Goal: Task Accomplishment & Management: Use online tool/utility

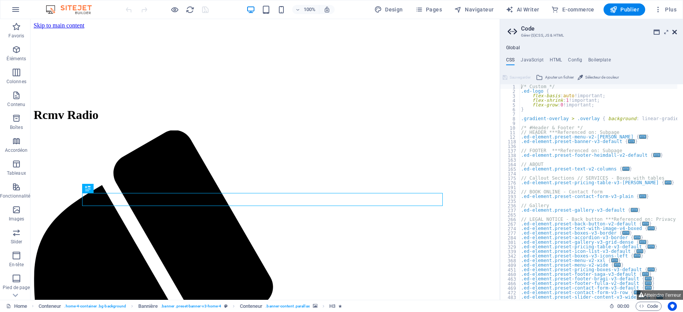
type textarea "/* Custom */"
click at [674, 32] on icon at bounding box center [674, 32] width 5 height 6
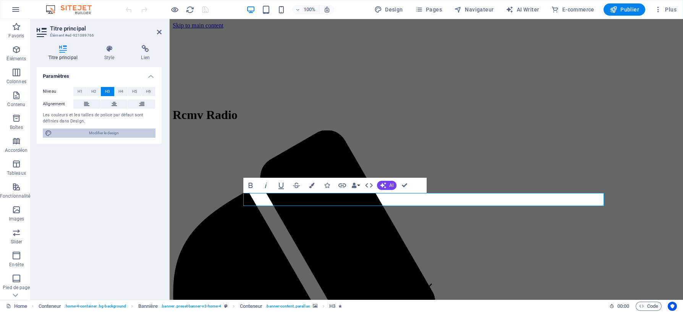
click at [100, 132] on span "Modifier le design" at bounding box center [103, 133] width 99 height 9
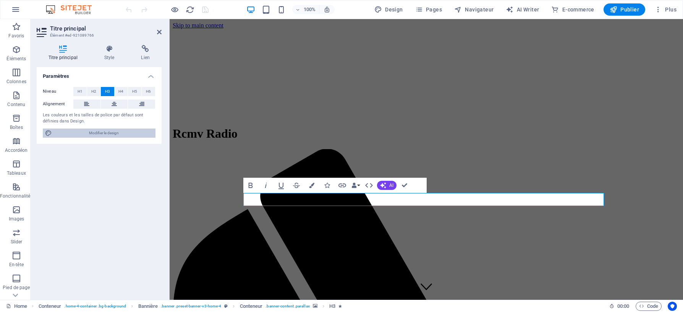
select select "px"
select select "200"
select select "px"
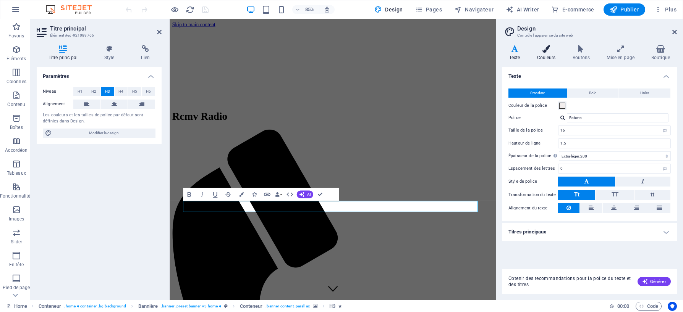
click at [545, 49] on icon at bounding box center [546, 49] width 32 height 8
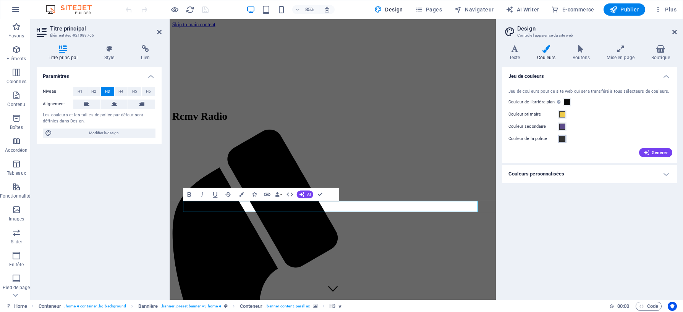
click at [563, 140] on span at bounding box center [562, 139] width 6 height 6
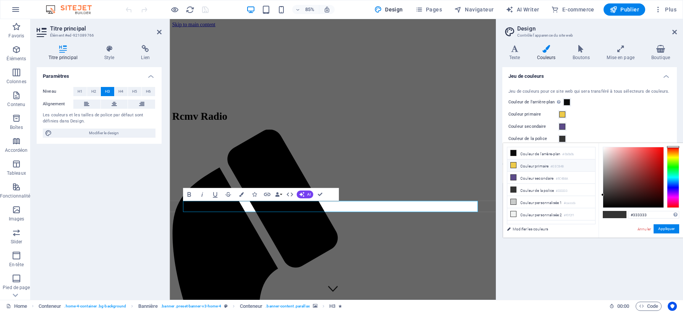
click at [515, 165] on icon at bounding box center [512, 165] width 5 height 5
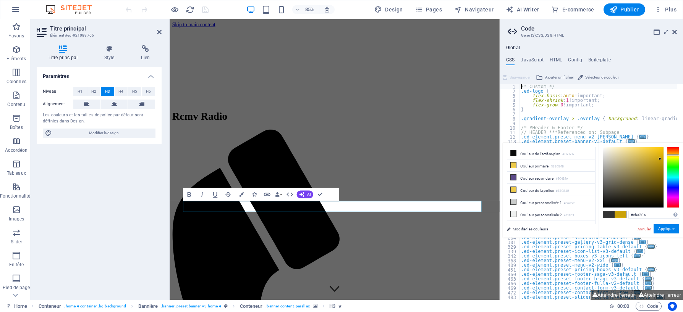
click at [660, 159] on div at bounding box center [633, 177] width 60 height 60
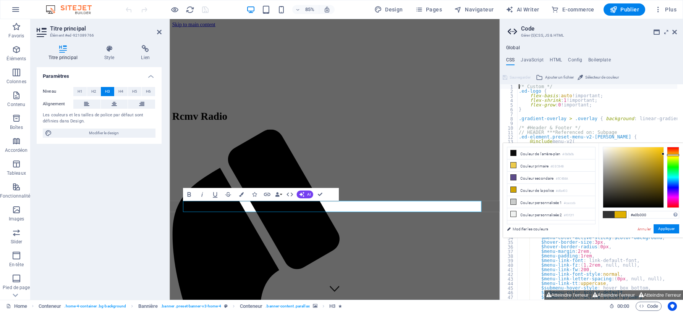
type input "#e2b200"
drag, startPoint x: 660, startPoint y: 159, endPoint x: 663, endPoint y: 154, distance: 6.4
click at [663, 154] on div at bounding box center [662, 153] width 3 height 3
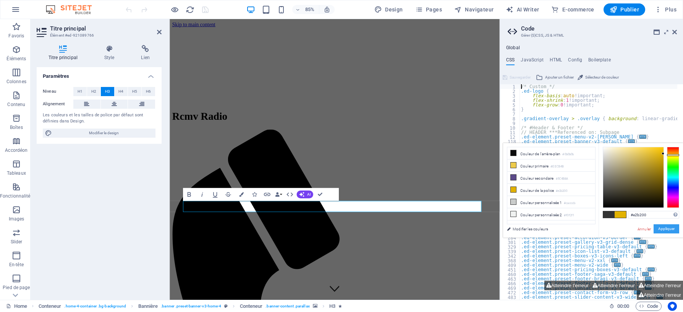
click at [668, 228] on button "Appliquer" at bounding box center [666, 228] width 26 height 9
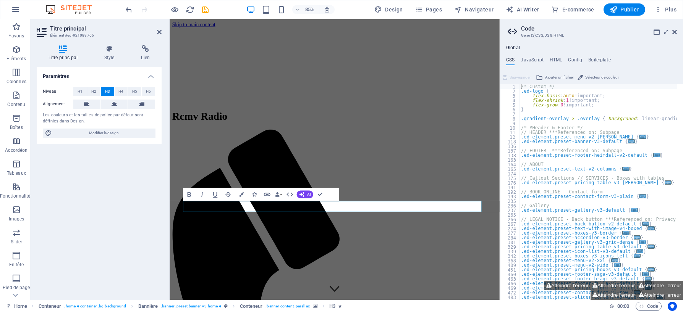
click at [677, 33] on aside "Code Gérer (S)CSS, JS & HTML Global CSS JavaScript HTML Config Boilerplate /* C…" at bounding box center [590, 159] width 183 height 281
click at [675, 30] on icon at bounding box center [674, 32] width 5 height 6
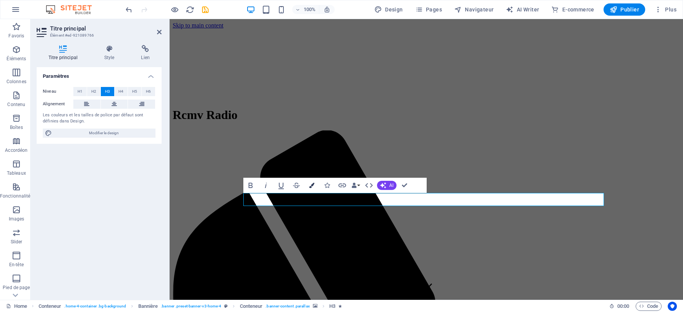
click at [312, 184] on icon "button" at bounding box center [311, 185] width 5 height 5
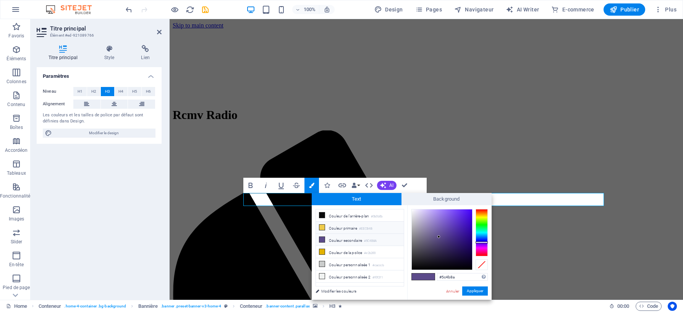
click at [323, 228] on icon at bounding box center [321, 227] width 5 height 5
type input "#eecb4b"
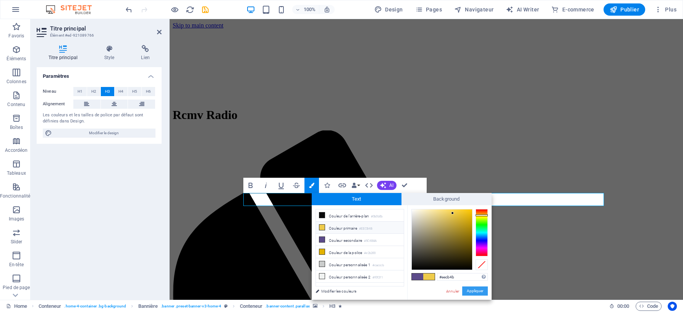
click at [481, 291] on button "Appliquer" at bounding box center [475, 291] width 26 height 9
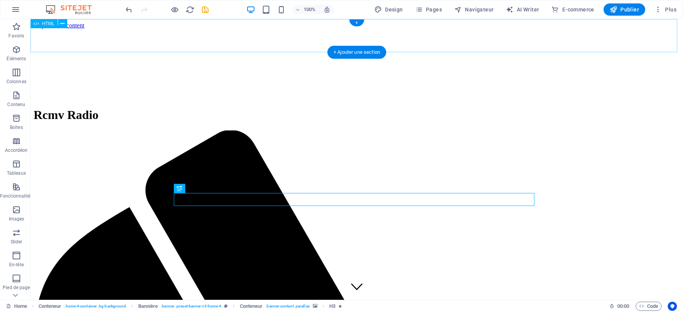
click at [48, 37] on div at bounding box center [357, 45] width 646 height 32
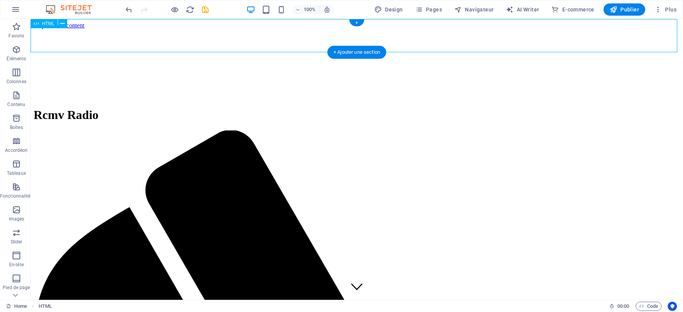
click at [453, 35] on div at bounding box center [357, 45] width 646 height 32
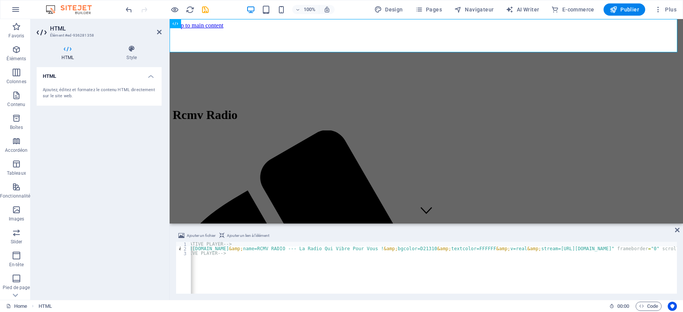
scroll to position [0, 121]
click at [284, 281] on div "<!-- MAGICSTREAMS - START EMBEDDED IFRAME NATIVE PLAYER --> < iframe width = "1…" at bounding box center [443, 272] width 746 height 60
type textarea "<iframe width="100%" height="80" src="[URL][DOMAIN_NAME] RADIO --- La Radio Qui…"
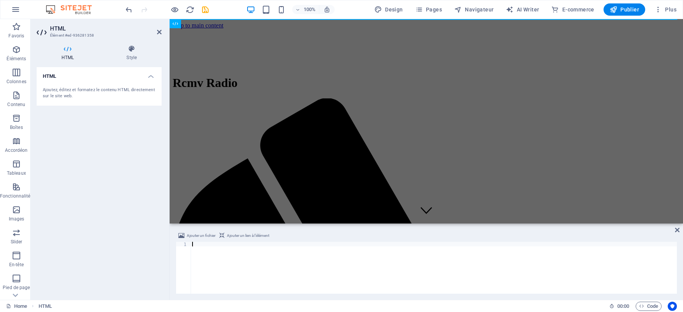
paste textarea "<!-- MAGICSTREAMS - END EMBEDDED IFRAME NATIVE PLAYER -->"
type textarea "<!-- MAGICSTREAMS - END EMBEDDED IFRAME NATIVE PLAYER -->"
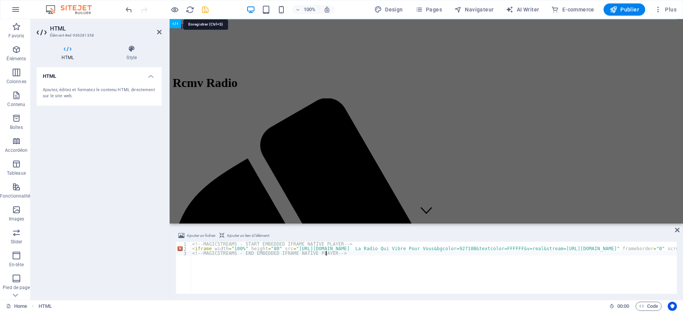
click at [204, 10] on icon "save" at bounding box center [205, 9] width 9 height 9
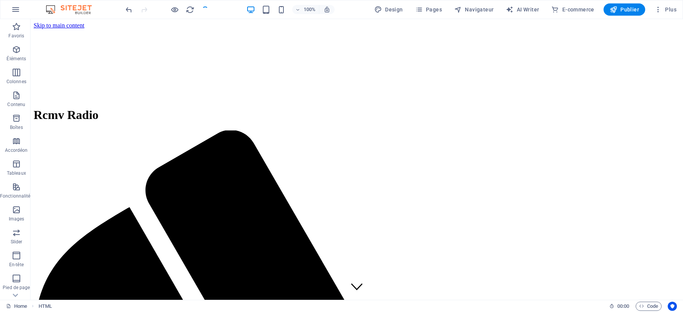
checkbox input "false"
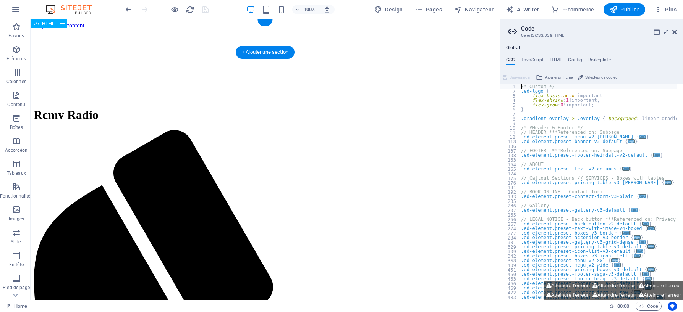
click at [328, 34] on div at bounding box center [265, 45] width 463 height 32
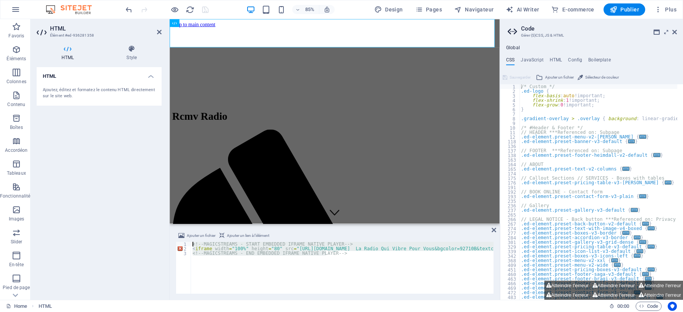
drag, startPoint x: 345, startPoint y: 257, endPoint x: 184, endPoint y: 243, distance: 161.3
click at [184, 243] on div "<!-- MAGICSTREAMS - END EMBEDDED IFRAME NATIVE PLAYER --> 1 2 3 <!-- MAGICSTREA…" at bounding box center [335, 268] width 318 height 52
type textarea "<!-- MAGICSTREAMS - END EMBEDDED IFRAME NATIVE PLAYER -->"
drag, startPoint x: 339, startPoint y: 257, endPoint x: 171, endPoint y: 227, distance: 170.3
click at [171, 232] on div "Ajouter un fichier Ajouter un lien à l'élément 1 2 3 4 <!-- MAGICSTREAMS - STAR…" at bounding box center [335, 262] width 330 height 75
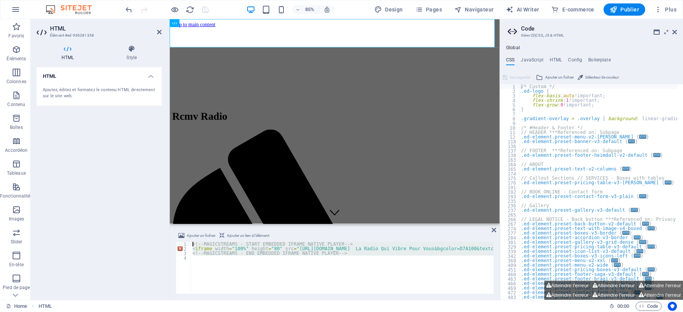
type textarea "<!-- MAGICSTREAMS - START EMBEDDED IFRAME NATIVE PLAYER --> <iframe width="100%…"
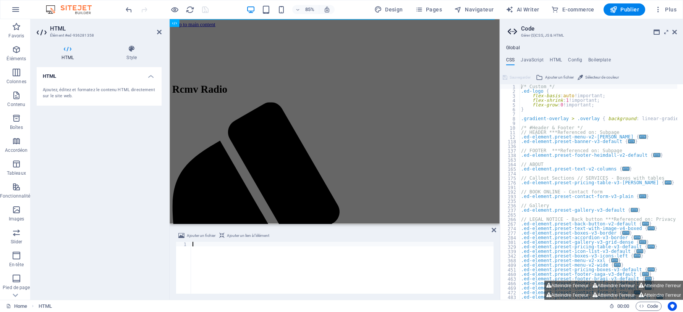
type textarea "<!-- MAGICSTREAMS - END EMBEDDED IFRAME NATIVE PLAYER -->"
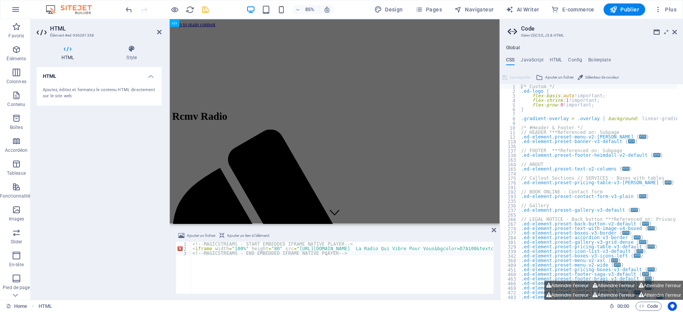
click at [139, 254] on div "HTML Ajoutez, éditez et formatez le contenu HTML directement sur le site web." at bounding box center [99, 180] width 125 height 227
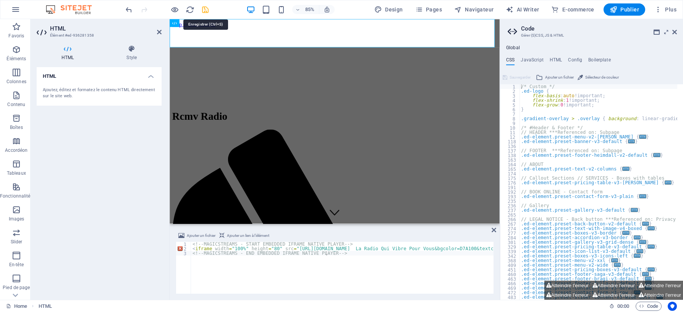
click at [204, 11] on icon "save" at bounding box center [205, 9] width 9 height 9
checkbox input "false"
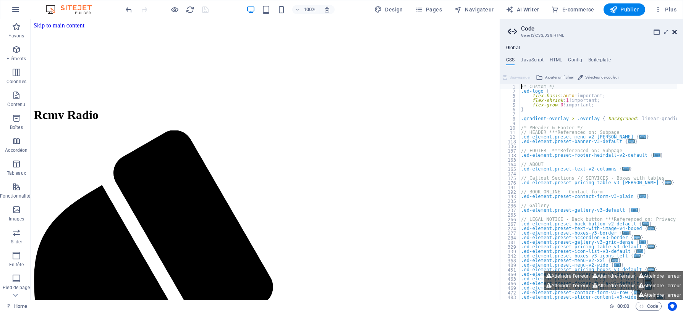
click at [675, 32] on icon at bounding box center [674, 32] width 5 height 6
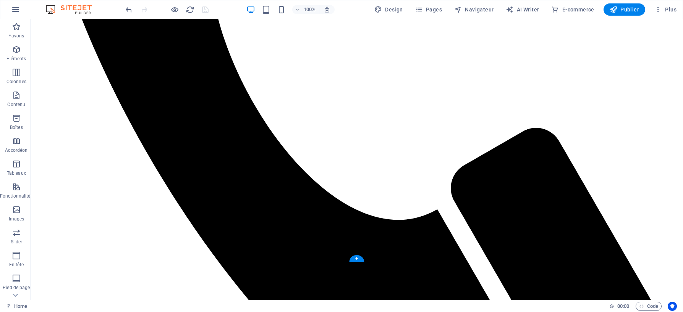
scroll to position [534, 0]
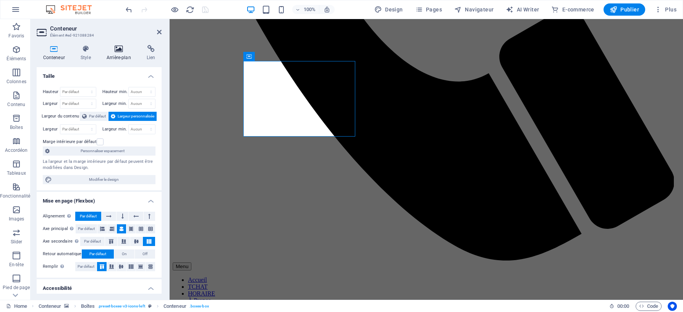
click at [119, 51] on icon at bounding box center [118, 49] width 37 height 8
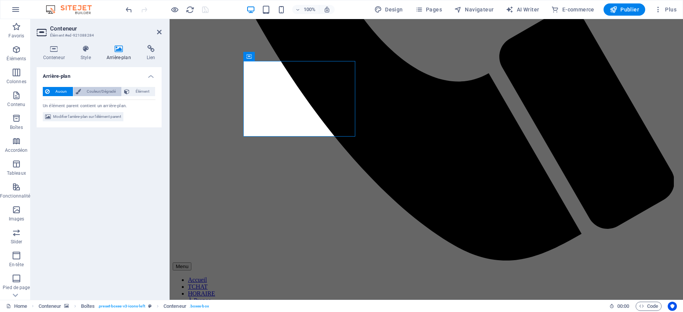
click at [100, 92] on span "Couleur/Dégradé" at bounding box center [101, 91] width 36 height 9
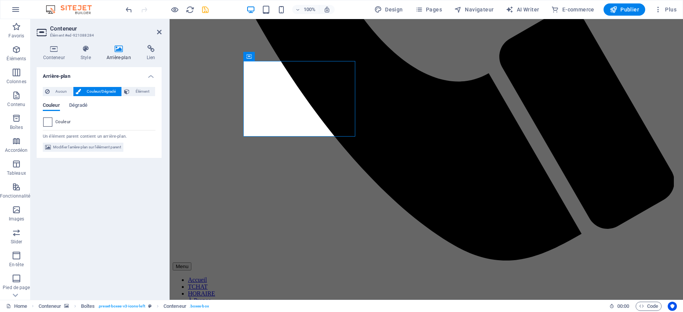
click at [48, 123] on span at bounding box center [48, 122] width 8 height 8
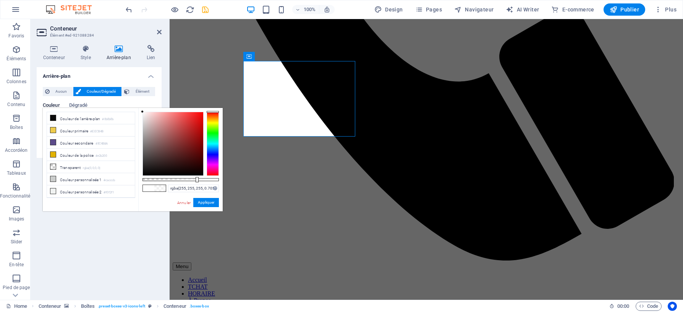
drag, startPoint x: 220, startPoint y: 179, endPoint x: 196, endPoint y: 177, distance: 24.1
click at [196, 177] on div at bounding box center [196, 179] width 3 height 5
click at [145, 173] on div at bounding box center [173, 143] width 60 height 63
drag, startPoint x: 197, startPoint y: 178, endPoint x: 161, endPoint y: 181, distance: 36.0
click at [161, 181] on div at bounding box center [161, 179] width 3 height 5
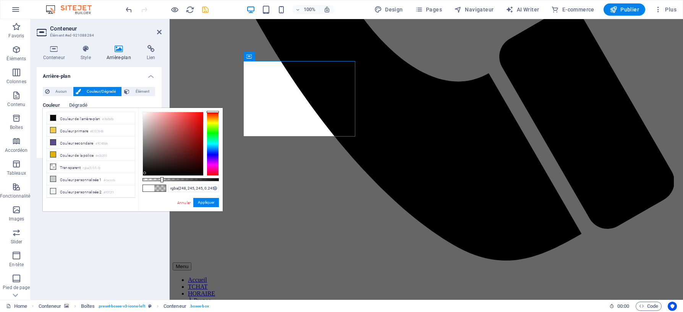
click at [143, 113] on div at bounding box center [173, 143] width 60 height 63
click at [213, 120] on div at bounding box center [213, 144] width 12 height 64
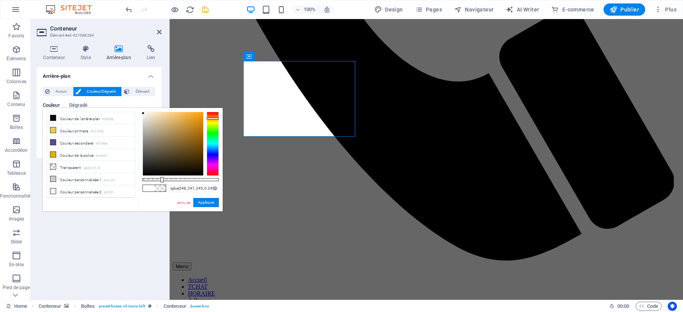
click at [213, 118] on div at bounding box center [213, 119] width 12 height 2
click at [182, 113] on div at bounding box center [173, 143] width 60 height 63
type input "rgba(250, 188, 84, 0.785)"
drag, startPoint x: 163, startPoint y: 180, endPoint x: 202, endPoint y: 178, distance: 39.8
click at [202, 178] on div at bounding box center [203, 179] width 3 height 5
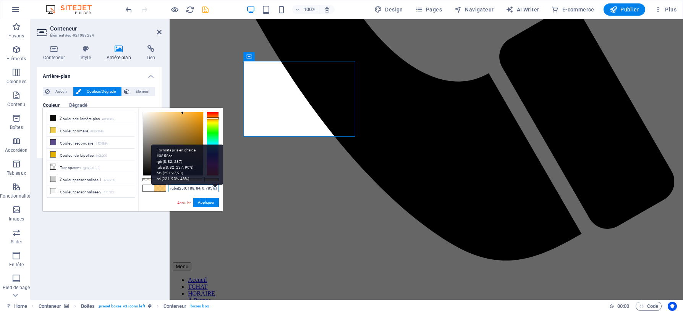
drag, startPoint x: 168, startPoint y: 189, endPoint x: 214, endPoint y: 186, distance: 45.9
click at [214, 186] on div "rgba(250, 188, 84, 0.785) Formats pris en charge #0852ed rgb(8, 82, 237) rgba(8…" at bounding box center [193, 189] width 51 height 8
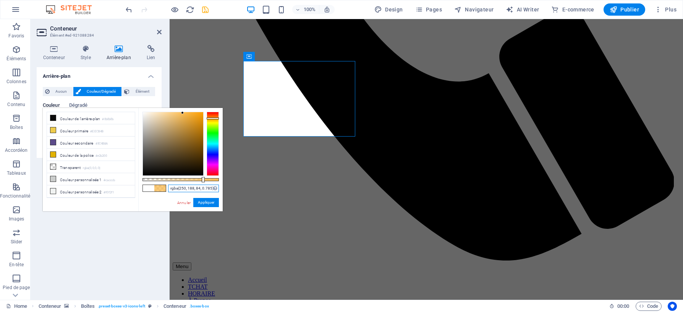
drag, startPoint x: 203, startPoint y: 189, endPoint x: 194, endPoint y: 192, distance: 9.3
click at [194, 192] on input "rgba(250, 188, 84, 0.785)" at bounding box center [193, 189] width 51 height 8
click at [188, 190] on input "rgba(250, 188, 84, 0.785)" at bounding box center [193, 189] width 51 height 8
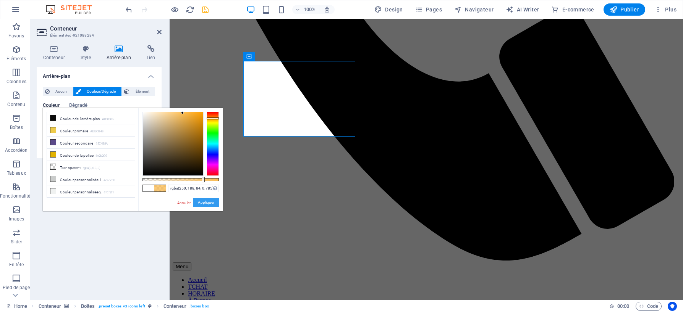
click at [206, 202] on button "Appliquer" at bounding box center [206, 202] width 26 height 9
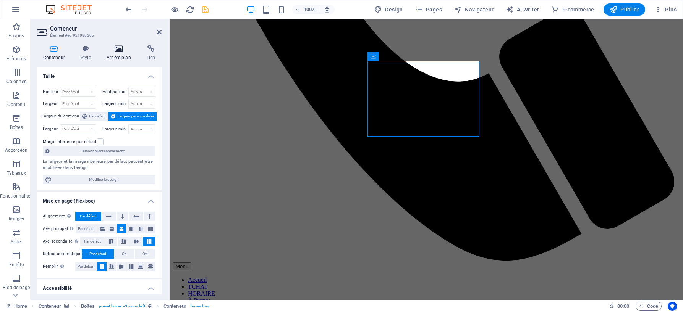
click at [117, 50] on icon at bounding box center [118, 49] width 37 height 8
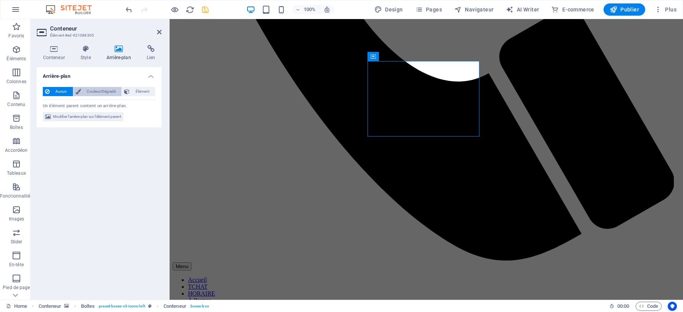
click at [98, 92] on span "Couleur/Dégradé" at bounding box center [101, 91] width 36 height 9
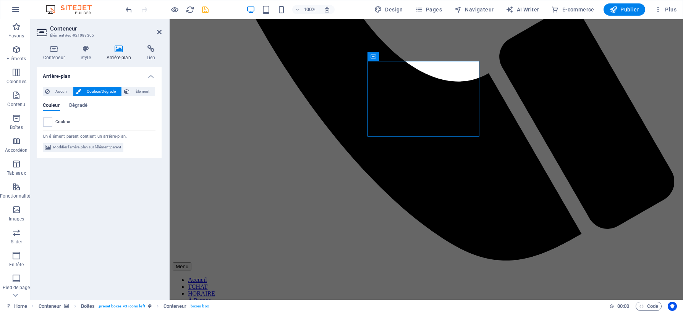
click at [46, 124] on span at bounding box center [48, 122] width 8 height 8
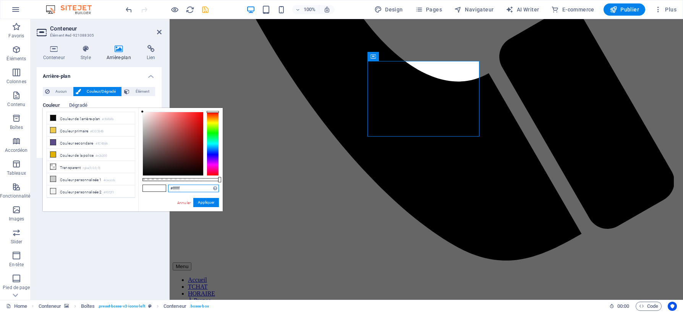
click at [191, 189] on input "#ffffff" at bounding box center [193, 189] width 51 height 8
paste input "rgba(250, 188, 84, 0.785)"
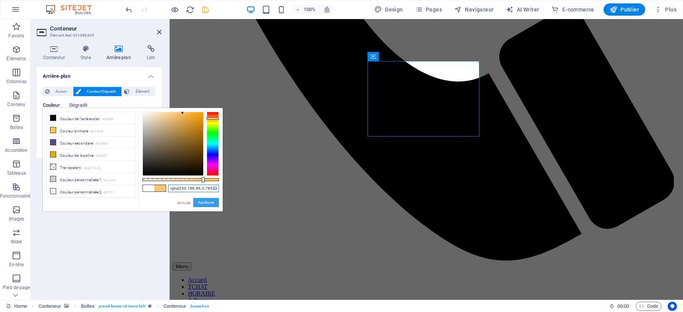
type input "rgba(250, 188, 84, 0.785)"
click at [213, 201] on button "Appliquer" at bounding box center [206, 202] width 26 height 9
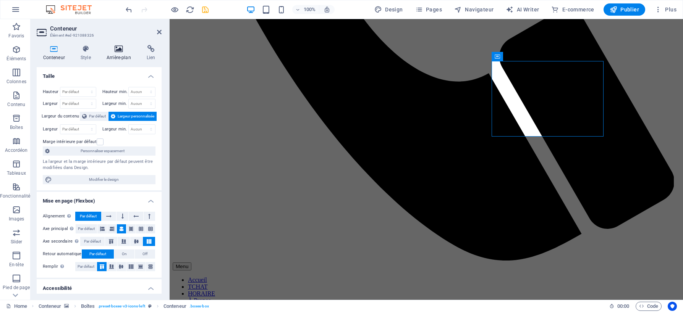
click at [115, 51] on icon at bounding box center [118, 49] width 37 height 8
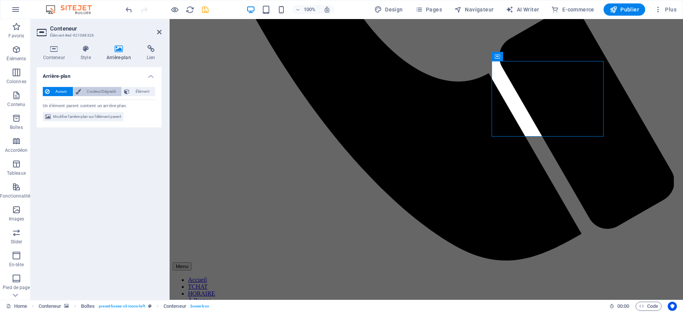
click at [94, 90] on span "Couleur/Dégradé" at bounding box center [101, 91] width 36 height 9
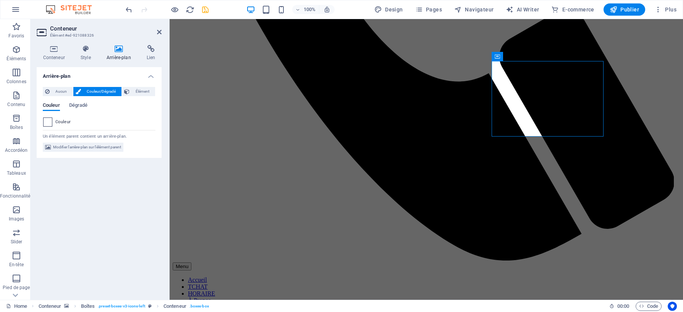
click at [47, 122] on span at bounding box center [48, 122] width 8 height 8
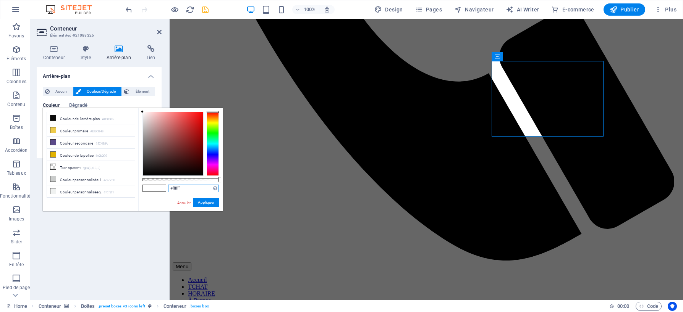
click at [183, 189] on input "#ffffff" at bounding box center [193, 189] width 51 height 8
click at [182, 189] on input "#ffffff" at bounding box center [193, 189] width 51 height 8
click at [192, 187] on input "#ffffff" at bounding box center [193, 189] width 51 height 8
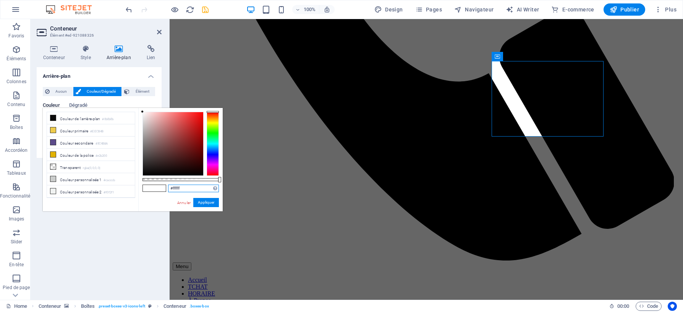
paste input "rgba(250, 188, 84, 0.785)"
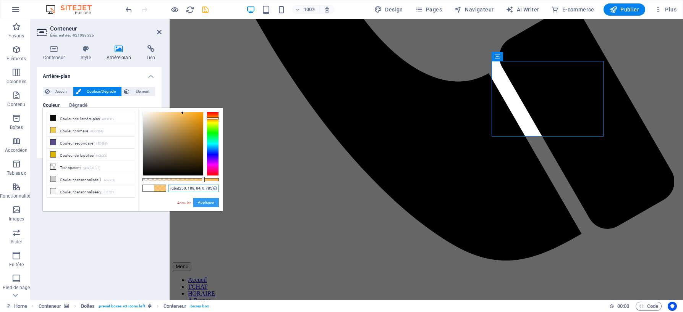
type input "rgba(250, 188, 84, 0.785)"
click at [208, 203] on button "Appliquer" at bounding box center [206, 202] width 26 height 9
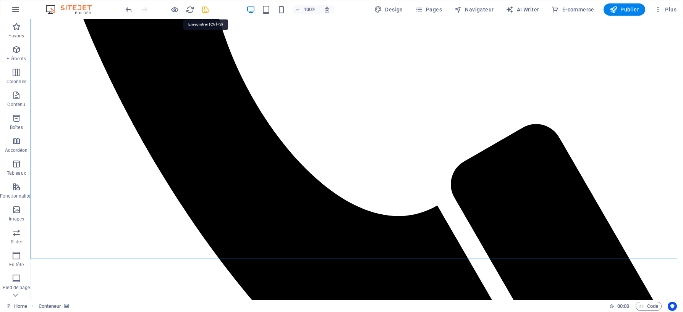
click at [206, 10] on icon "save" at bounding box center [205, 9] width 9 height 9
checkbox input "false"
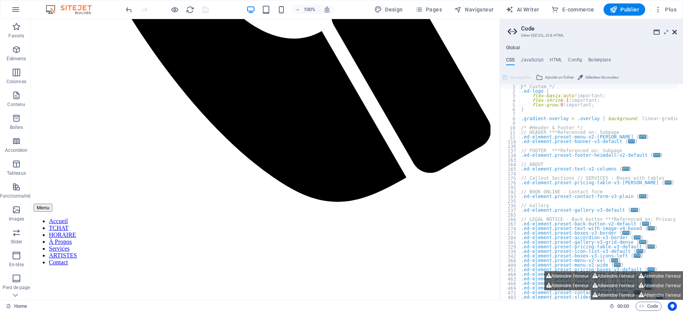
click at [674, 32] on icon at bounding box center [674, 32] width 5 height 6
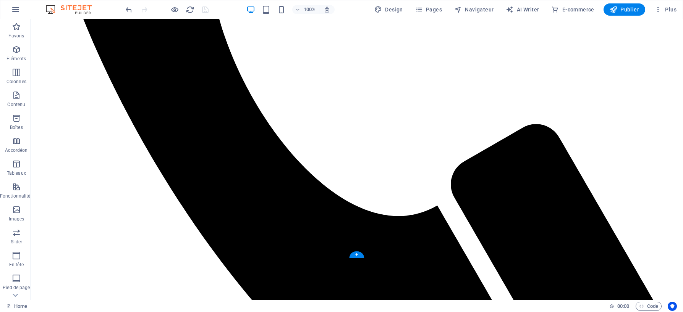
click at [625, 11] on span "Publier" at bounding box center [623, 10] width 29 height 8
